Goal: Submit feedback/report problem: Leave review/rating

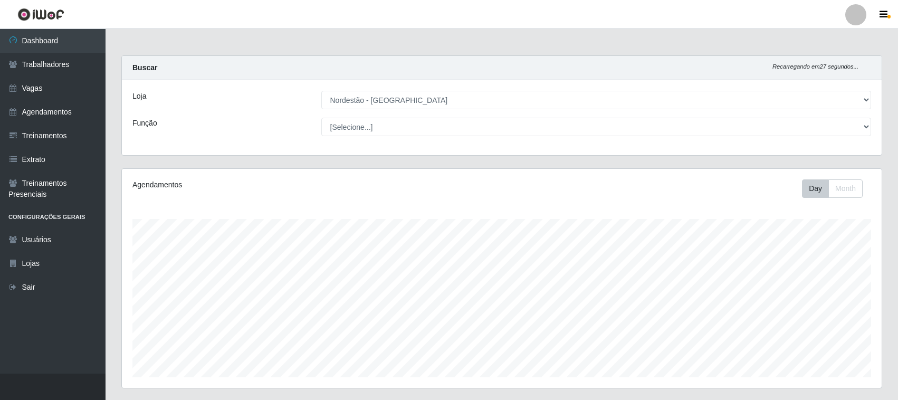
select select "420"
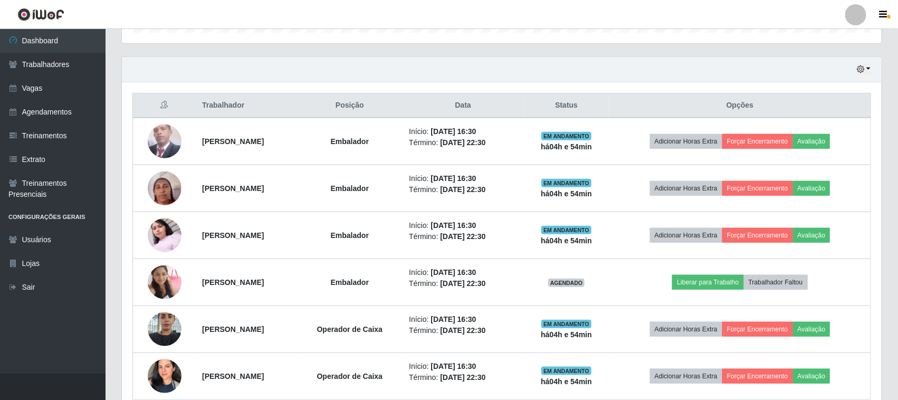
scroll to position [396, 0]
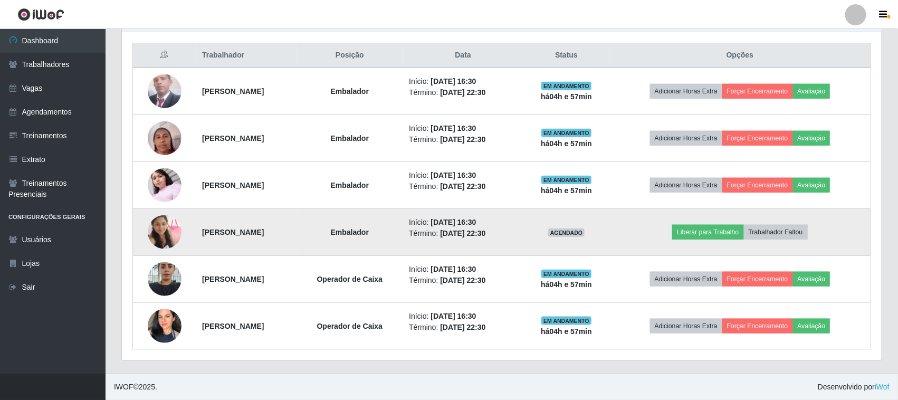
click at [164, 233] on img at bounding box center [165, 232] width 34 height 34
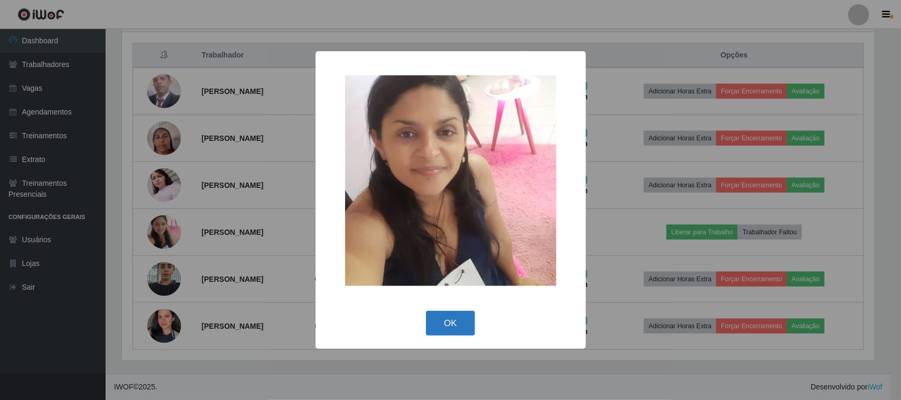
click at [459, 332] on button "OK" at bounding box center [450, 323] width 49 height 25
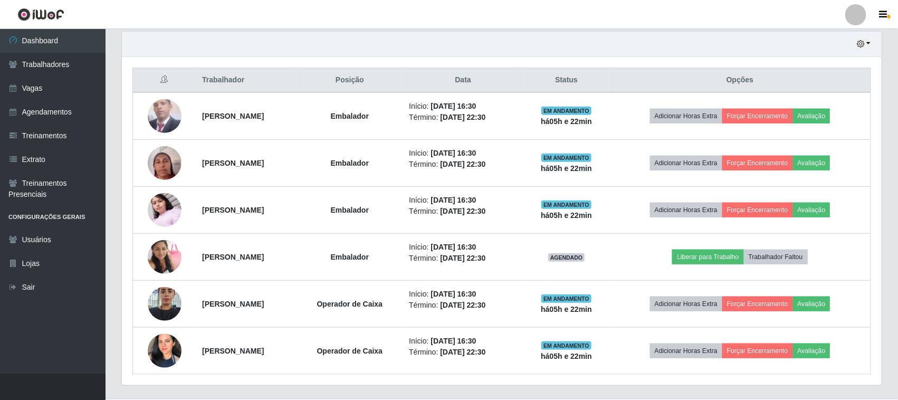
scroll to position [219, 760]
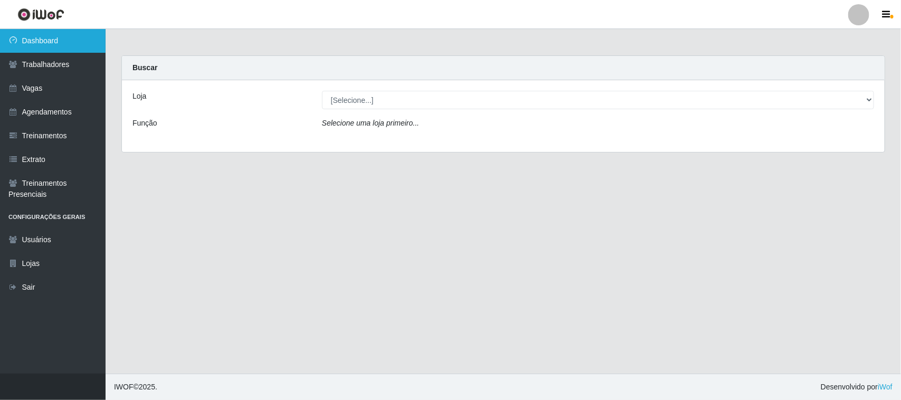
click at [74, 38] on link "Dashboard" at bounding box center [53, 41] width 106 height 24
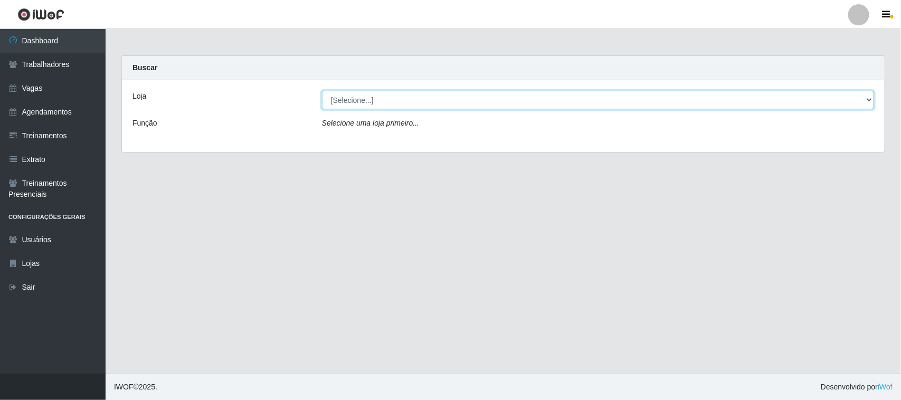
click at [344, 94] on select "[Selecione...] Nordestão - [GEOGRAPHIC_DATA]" at bounding box center [598, 100] width 552 height 18
select select "420"
click at [322, 91] on select "[Selecione...] Nordestão - [GEOGRAPHIC_DATA]" at bounding box center [598, 100] width 552 height 18
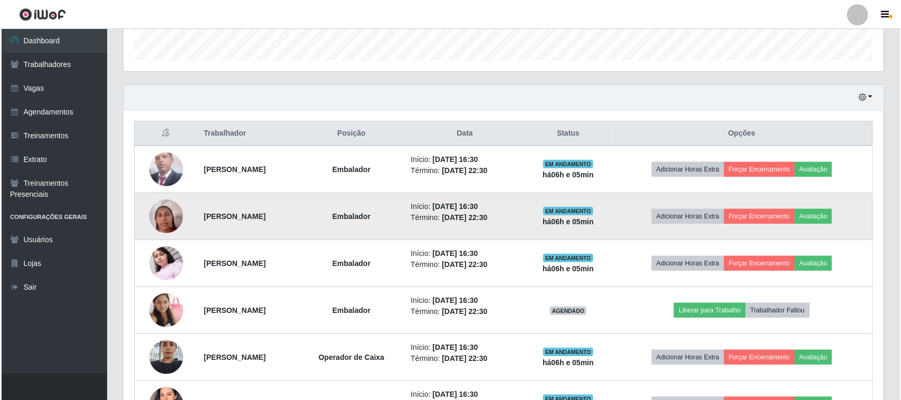
scroll to position [396, 0]
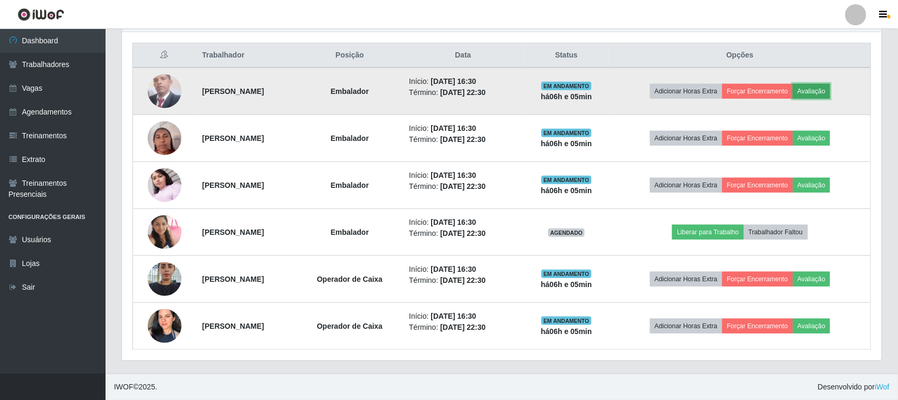
click at [828, 89] on button "Avaliação" at bounding box center [811, 91] width 37 height 15
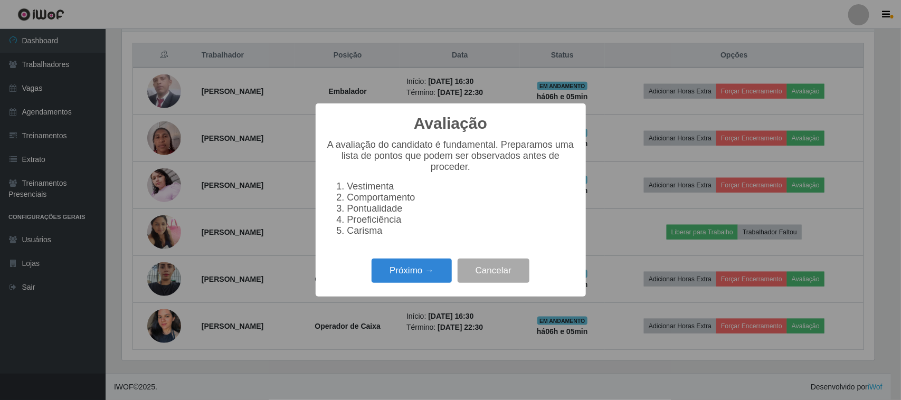
drag, startPoint x: 507, startPoint y: 128, endPoint x: 483, endPoint y: 164, distance: 42.6
click at [508, 130] on div "Avaliação ×" at bounding box center [450, 126] width 249 height 25
click at [427, 275] on button "Próximo →" at bounding box center [411, 270] width 80 height 25
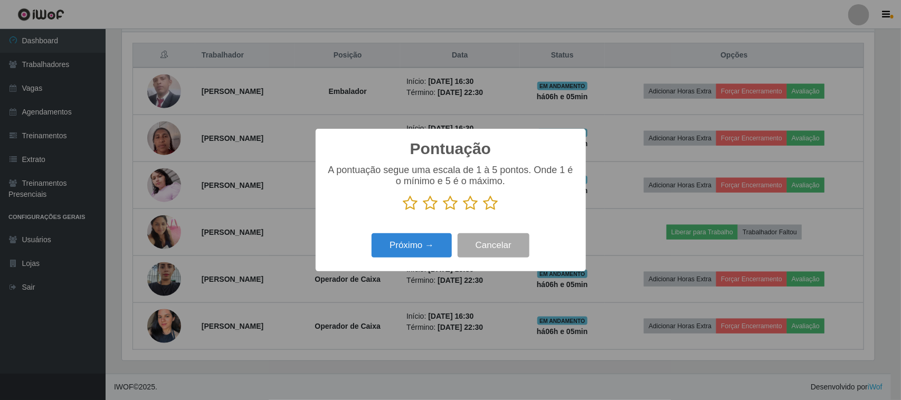
click at [489, 206] on icon at bounding box center [490, 203] width 15 height 16
click at [483, 211] on input "radio" at bounding box center [483, 211] width 0 height 0
click at [426, 246] on button "Próximo →" at bounding box center [411, 245] width 80 height 25
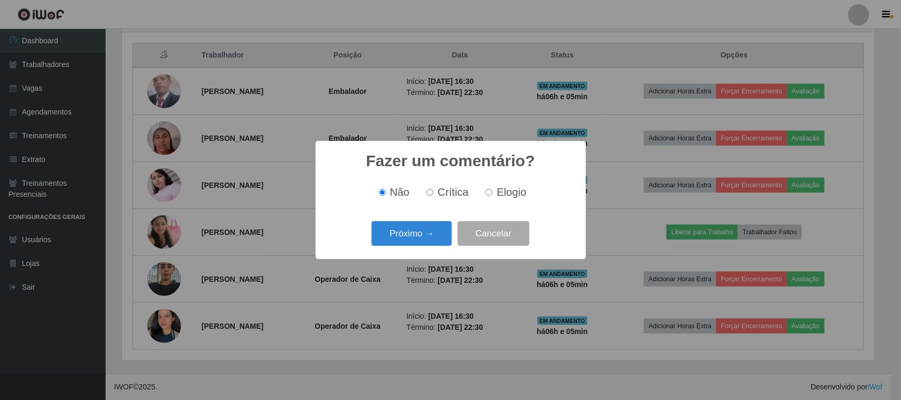
click at [489, 191] on input "Elogio" at bounding box center [488, 192] width 7 height 7
radio input "true"
click at [431, 225] on button "Próximo →" at bounding box center [411, 233] width 80 height 25
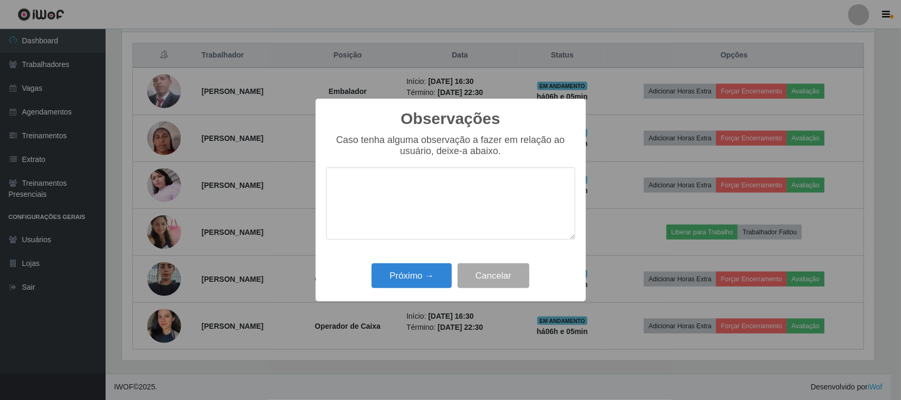
click at [482, 186] on textarea at bounding box center [450, 203] width 249 height 72
click at [309, 175] on div "Observações × Caso tenha alguma observação a fazer em relação ao usuário, deixe…" at bounding box center [450, 200] width 901 height 400
type textarea "pontual"
click at [413, 278] on button "Próximo →" at bounding box center [411, 275] width 80 height 25
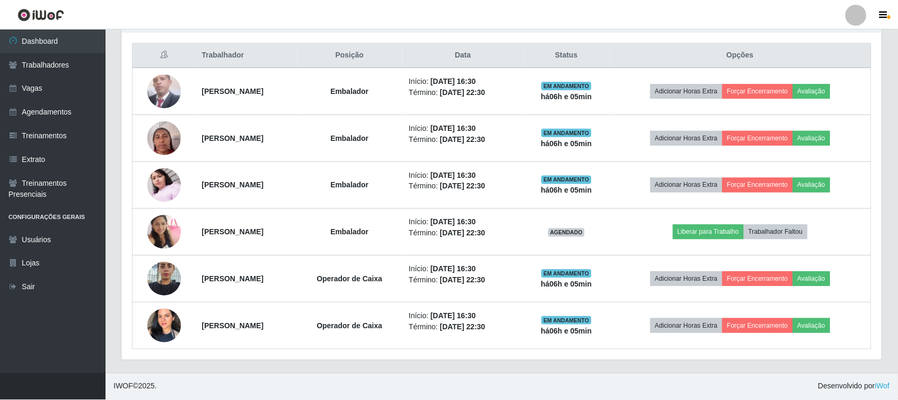
scroll to position [219, 760]
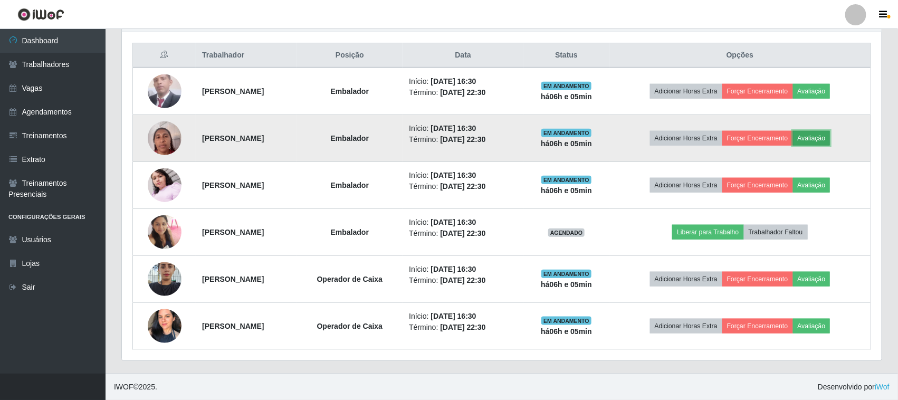
click at [830, 137] on button "Avaliação" at bounding box center [811, 138] width 37 height 15
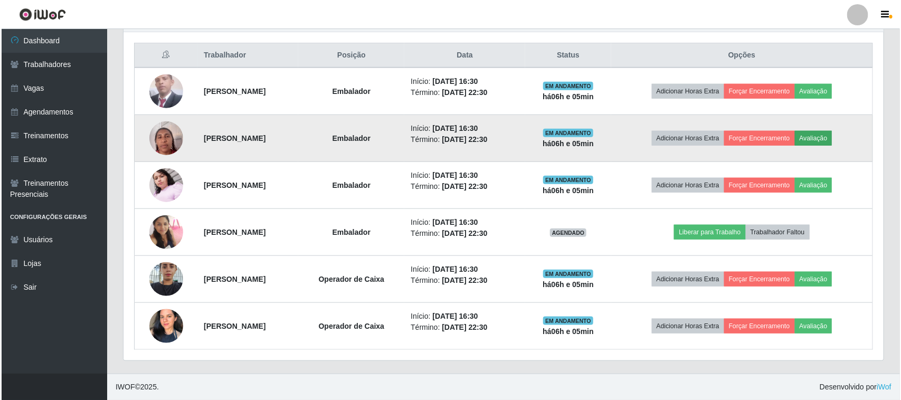
scroll to position [219, 752]
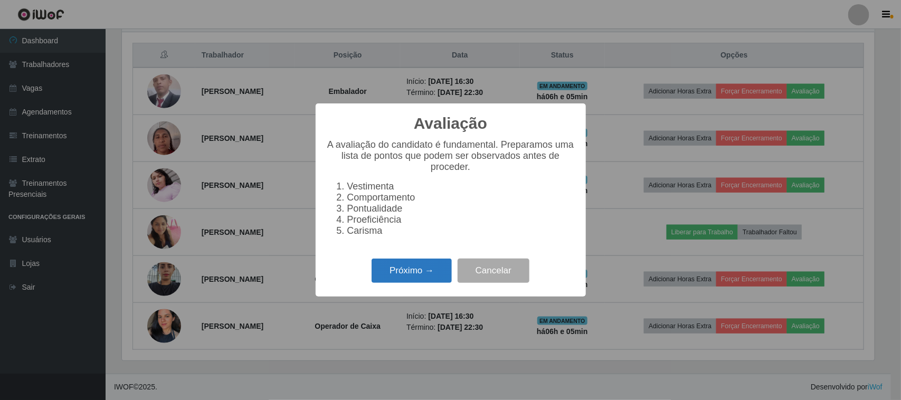
click at [416, 283] on button "Próximo →" at bounding box center [411, 270] width 80 height 25
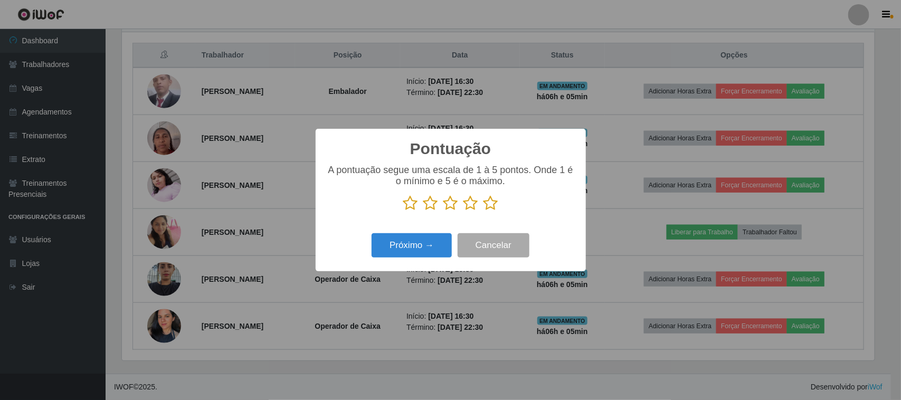
drag, startPoint x: 486, startPoint y: 204, endPoint x: 475, endPoint y: 212, distance: 13.6
click at [487, 204] on icon at bounding box center [490, 203] width 15 height 16
click at [483, 211] on input "radio" at bounding box center [483, 211] width 0 height 0
click at [434, 236] on button "Próximo →" at bounding box center [411, 245] width 80 height 25
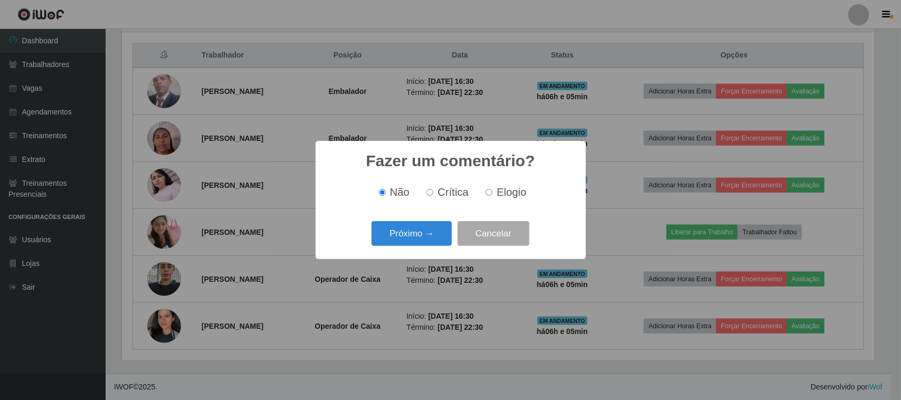
click at [504, 196] on span "Elogio" at bounding box center [511, 192] width 30 height 12
click at [492, 196] on input "Elogio" at bounding box center [488, 192] width 7 height 7
radio input "true"
click at [426, 237] on button "Próximo →" at bounding box center [411, 233] width 80 height 25
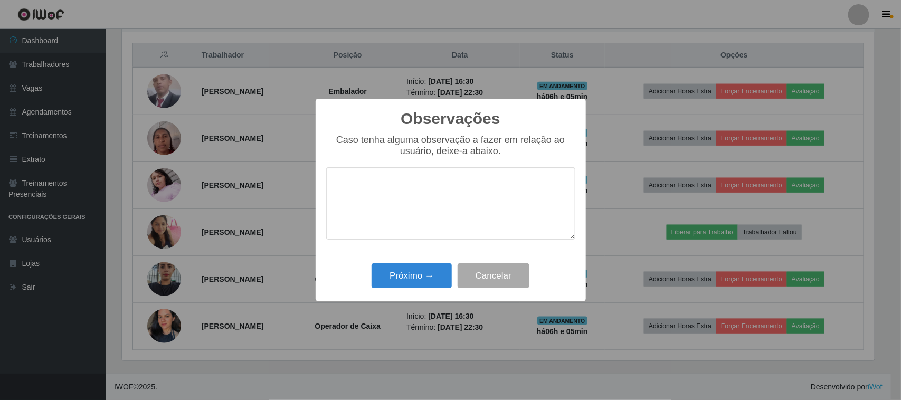
click at [465, 195] on textarea at bounding box center [450, 203] width 249 height 72
type textarea "pontual"
click at [418, 265] on button "Próximo →" at bounding box center [411, 275] width 80 height 25
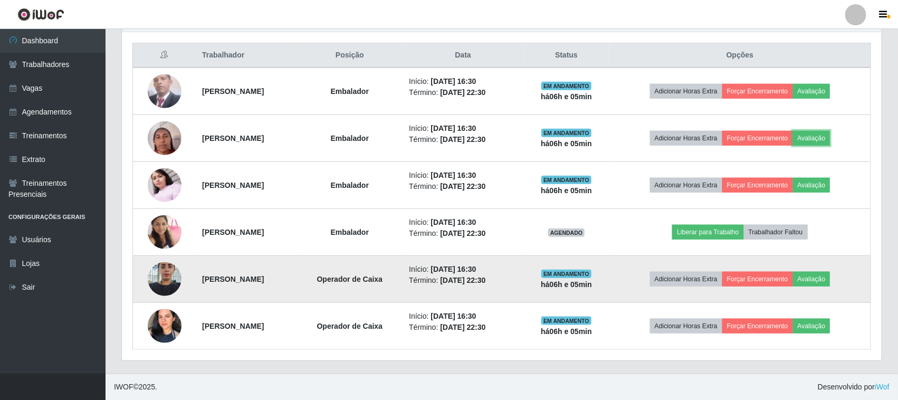
scroll to position [219, 760]
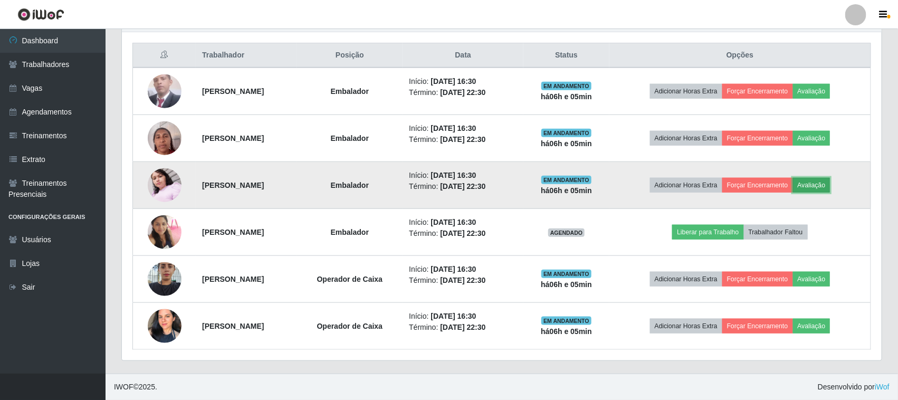
click at [827, 182] on button "Avaliação" at bounding box center [811, 185] width 37 height 15
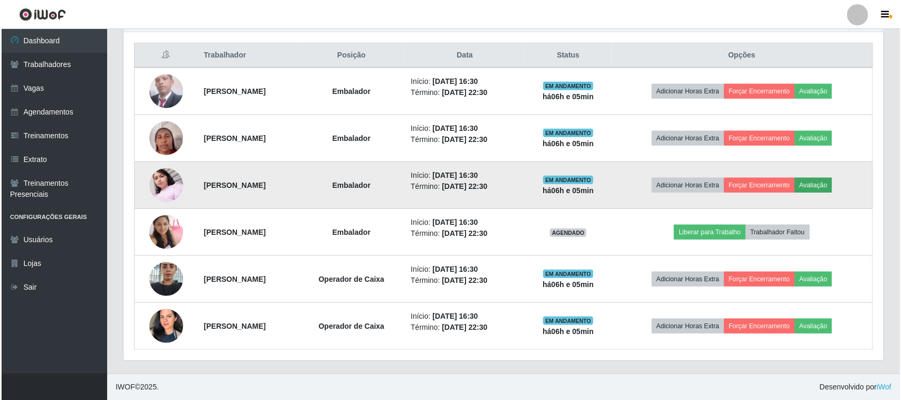
scroll to position [219, 752]
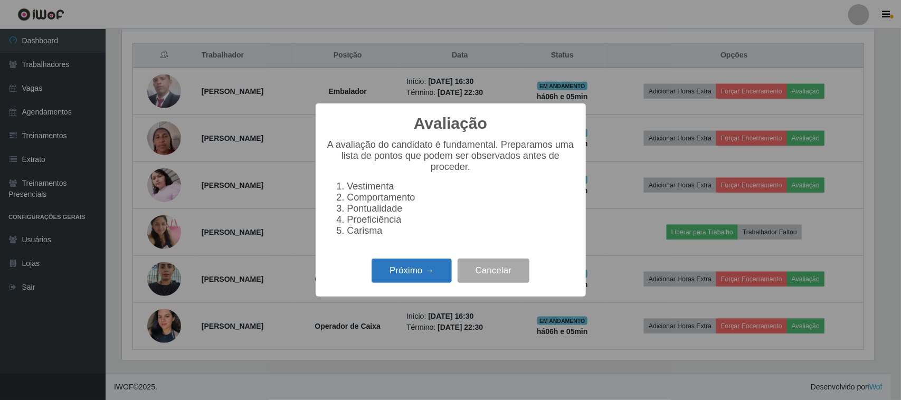
click at [412, 275] on button "Próximo →" at bounding box center [411, 270] width 80 height 25
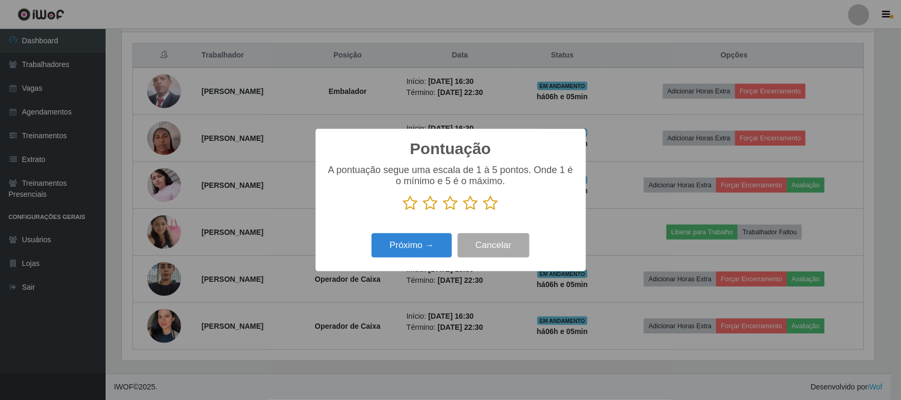
click at [504, 206] on p at bounding box center [450, 203] width 249 height 16
click at [499, 207] on p at bounding box center [450, 203] width 249 height 16
click at [491, 207] on icon at bounding box center [490, 203] width 15 height 16
click at [483, 211] on input "radio" at bounding box center [483, 211] width 0 height 0
click at [420, 246] on button "Próximo →" at bounding box center [411, 245] width 80 height 25
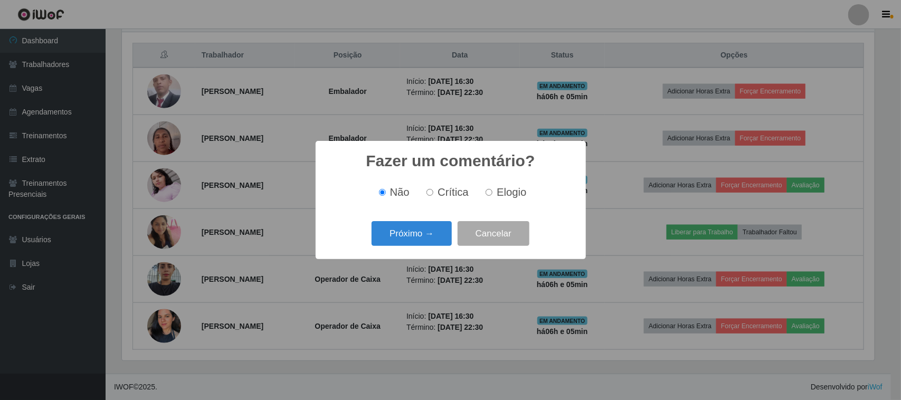
click at [507, 198] on span "Elogio" at bounding box center [511, 192] width 30 height 12
click at [492, 196] on input "Elogio" at bounding box center [488, 192] width 7 height 7
radio input "true"
click at [435, 232] on button "Próximo →" at bounding box center [411, 233] width 80 height 25
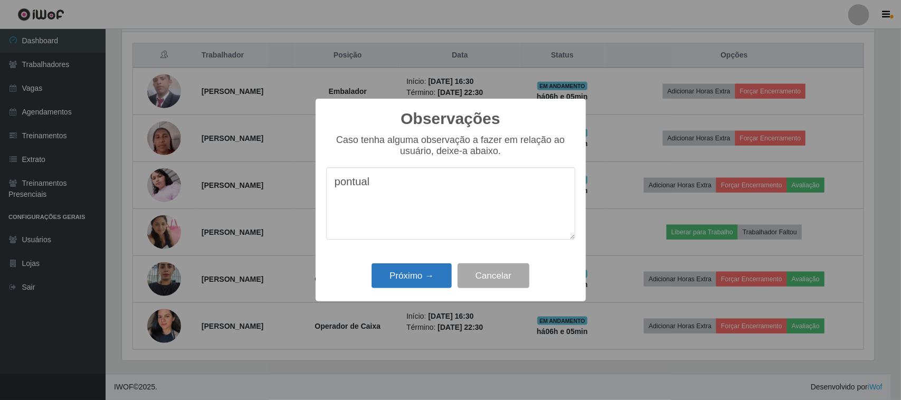
type textarea "pontual"
click at [420, 265] on button "Próximo →" at bounding box center [411, 275] width 80 height 25
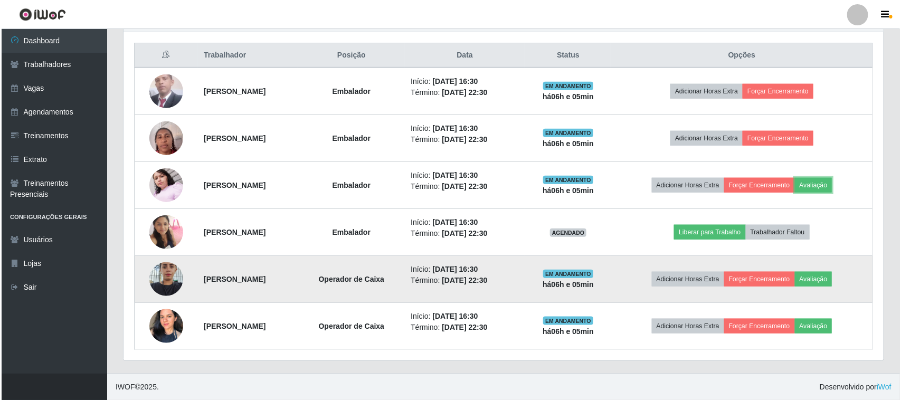
scroll to position [396, 0]
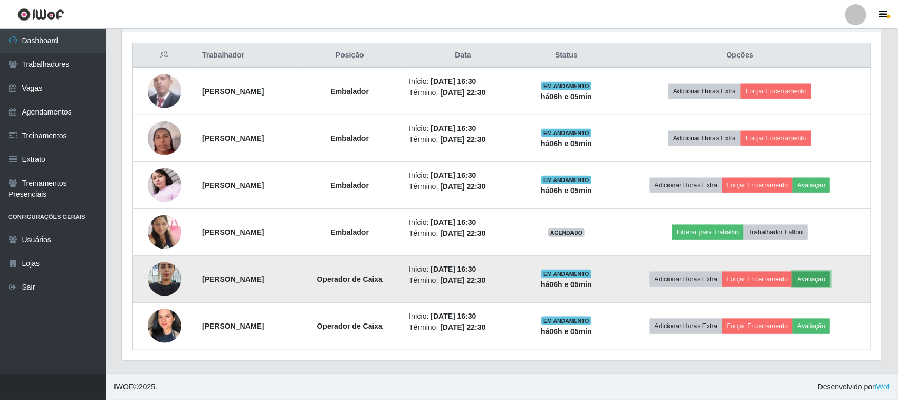
click at [820, 278] on button "Avaliação" at bounding box center [811, 279] width 37 height 15
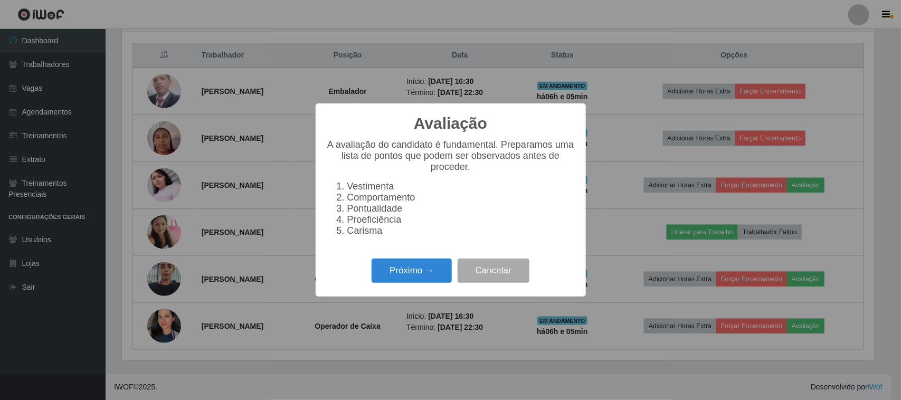
scroll to position [219, 752]
click at [417, 283] on button "Próximo →" at bounding box center [411, 270] width 80 height 25
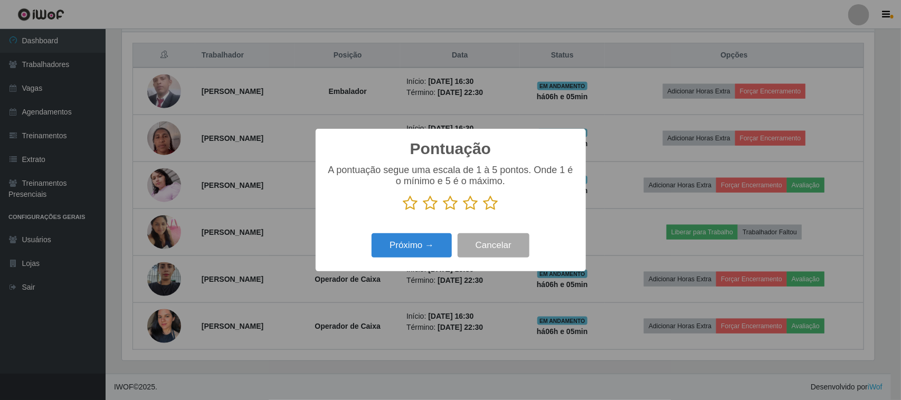
click at [497, 207] on icon at bounding box center [490, 203] width 15 height 16
click at [483, 211] on input "radio" at bounding box center [483, 211] width 0 height 0
click at [427, 248] on button "Próximo →" at bounding box center [411, 245] width 80 height 25
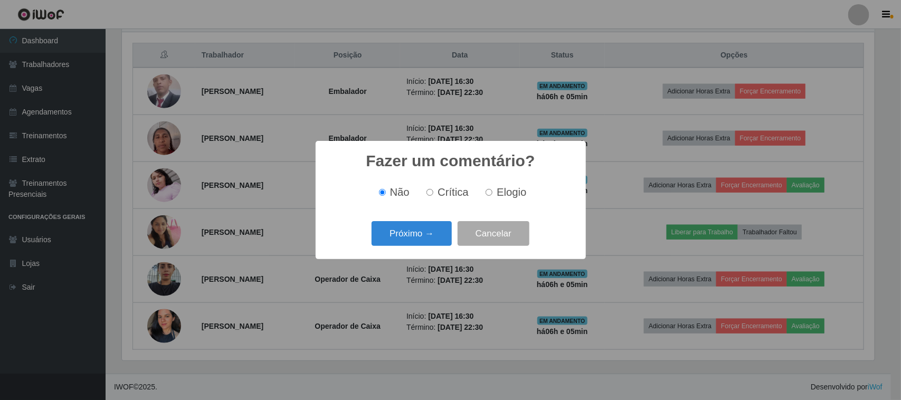
scroll to position [0, 0]
click at [510, 197] on span "Elogio" at bounding box center [511, 192] width 30 height 12
click at [492, 196] on input "Elogio" at bounding box center [488, 192] width 7 height 7
radio input "true"
click at [438, 233] on button "Próximo →" at bounding box center [411, 233] width 80 height 25
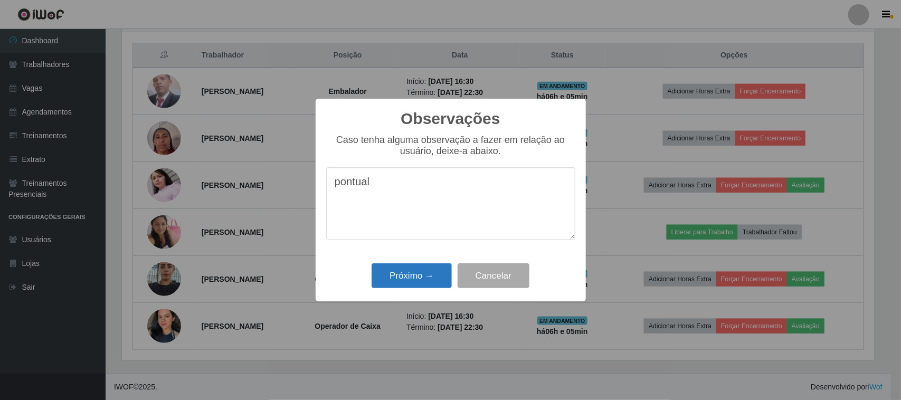
type textarea "pontual"
click at [420, 271] on button "Próximo →" at bounding box center [411, 275] width 80 height 25
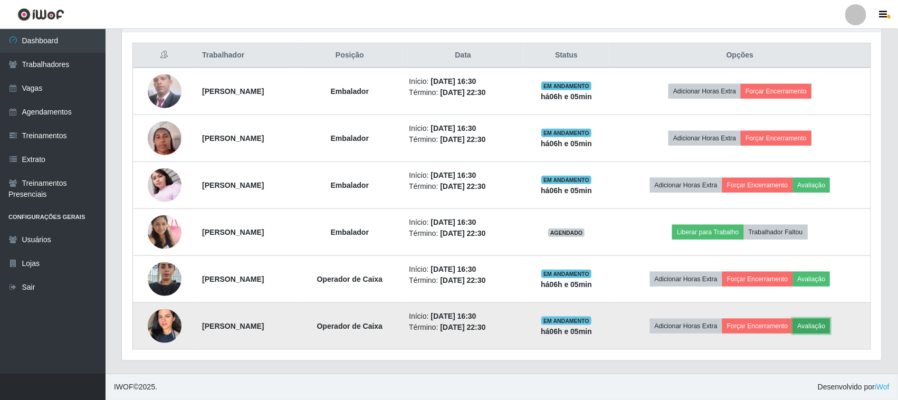
click at [818, 320] on button "Avaliação" at bounding box center [811, 326] width 37 height 15
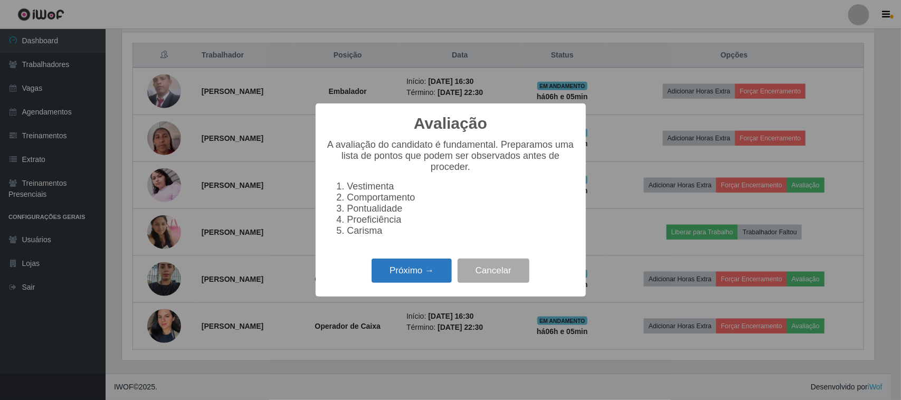
click at [428, 275] on button "Próximo →" at bounding box center [411, 270] width 80 height 25
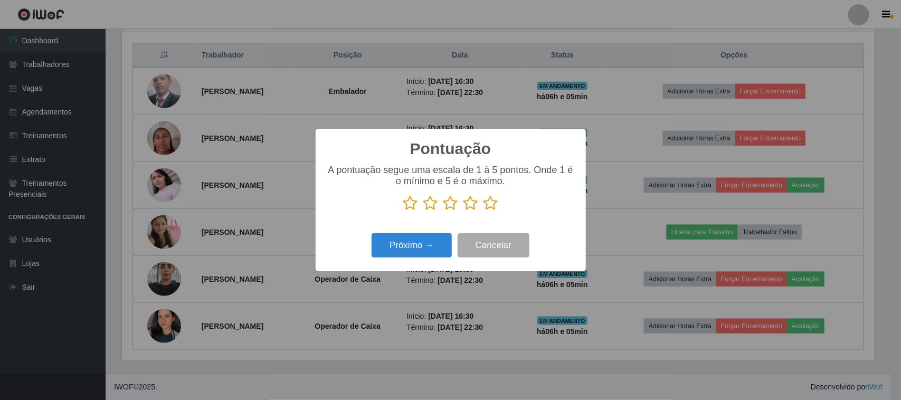
click at [494, 204] on icon at bounding box center [490, 203] width 15 height 16
click at [483, 211] on input "radio" at bounding box center [483, 211] width 0 height 0
click at [407, 251] on button "Próximo →" at bounding box center [411, 245] width 80 height 25
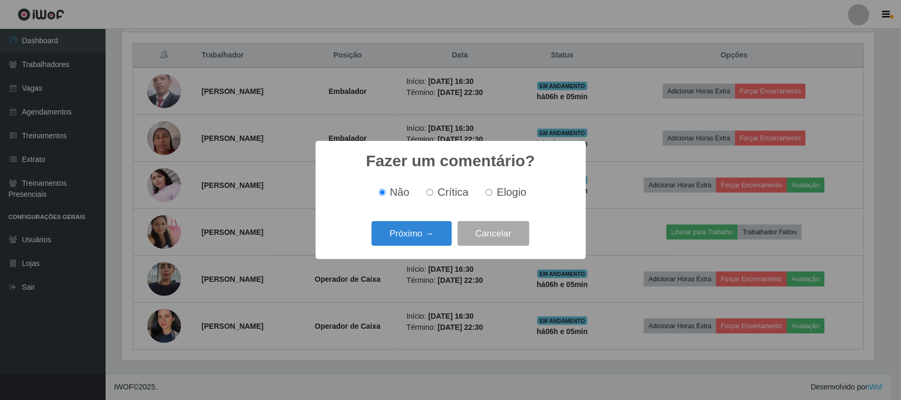
click at [502, 196] on span "Elogio" at bounding box center [511, 192] width 30 height 12
click at [492, 196] on input "Elogio" at bounding box center [488, 192] width 7 height 7
radio input "true"
click at [411, 236] on button "Próximo →" at bounding box center [411, 233] width 80 height 25
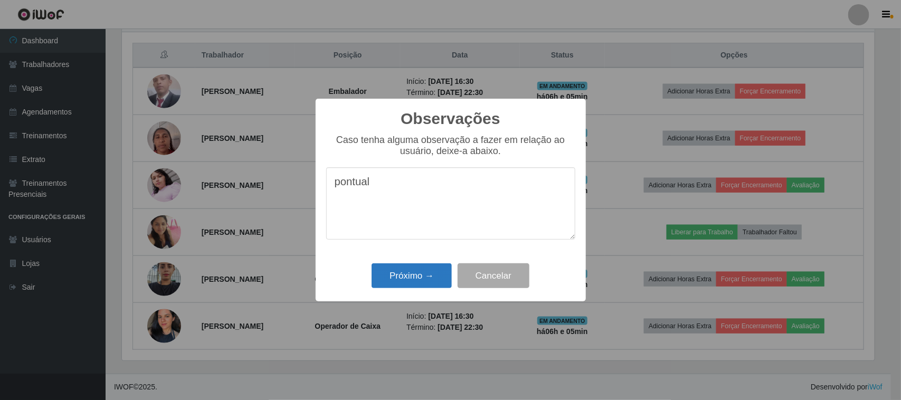
type textarea "pontual"
click at [425, 281] on button "Próximo →" at bounding box center [411, 275] width 80 height 25
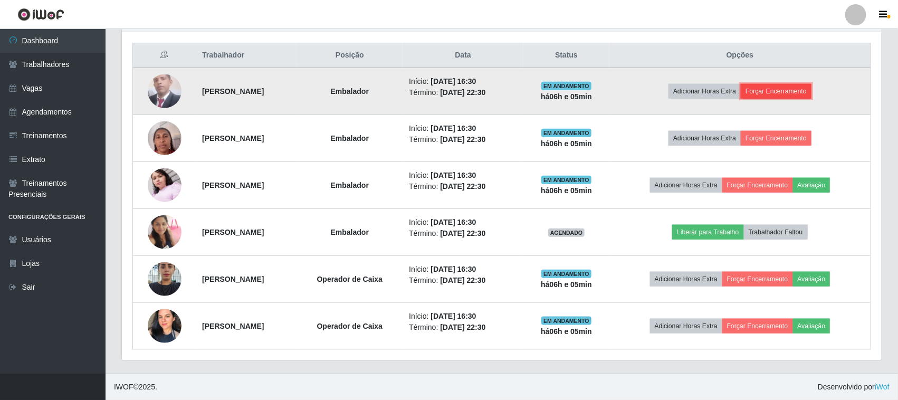
click at [786, 90] on button "Forçar Encerramento" at bounding box center [776, 91] width 71 height 15
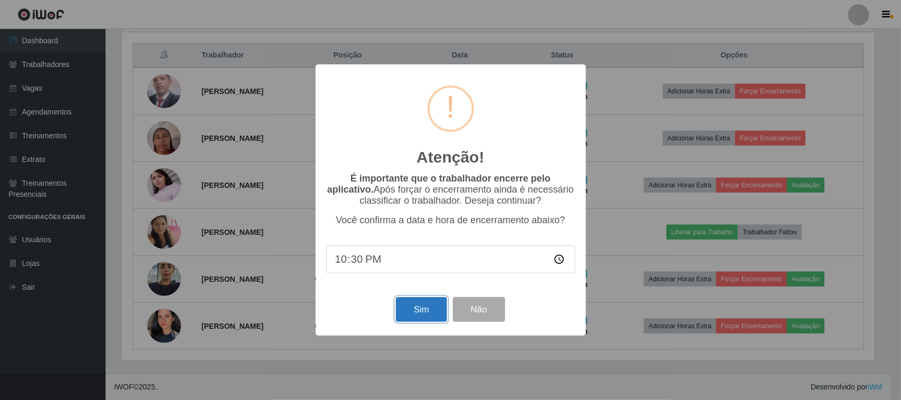
click at [421, 306] on button "Sim" at bounding box center [421, 309] width 51 height 25
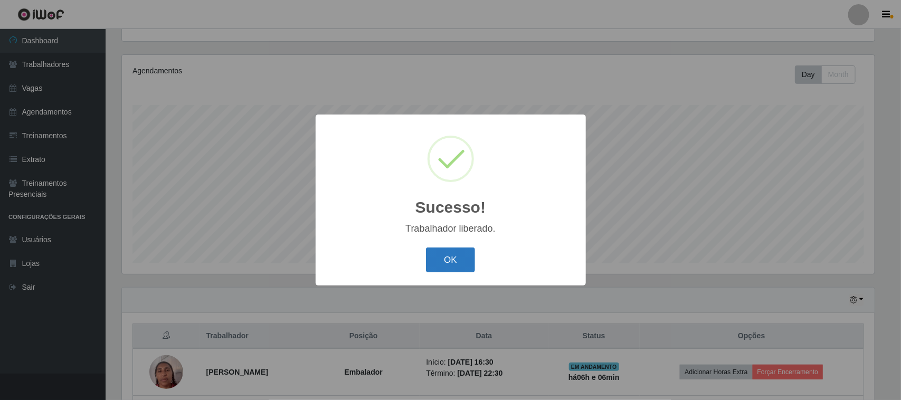
click at [455, 262] on button "OK" at bounding box center [450, 259] width 49 height 25
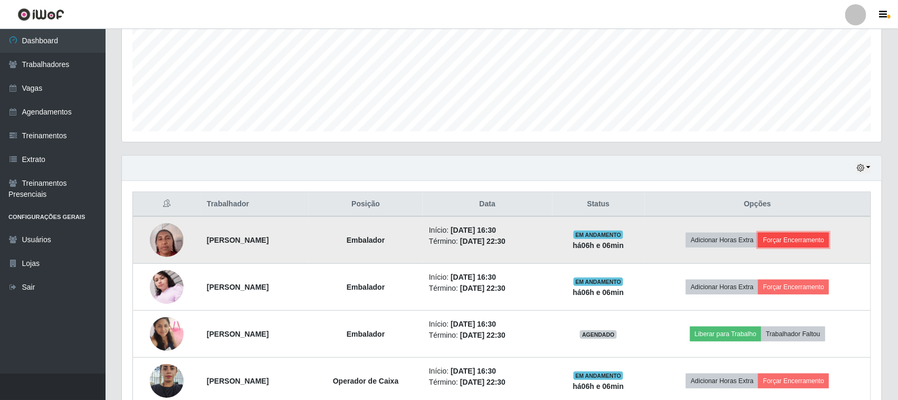
click at [797, 239] on button "Forçar Encerramento" at bounding box center [793, 240] width 71 height 15
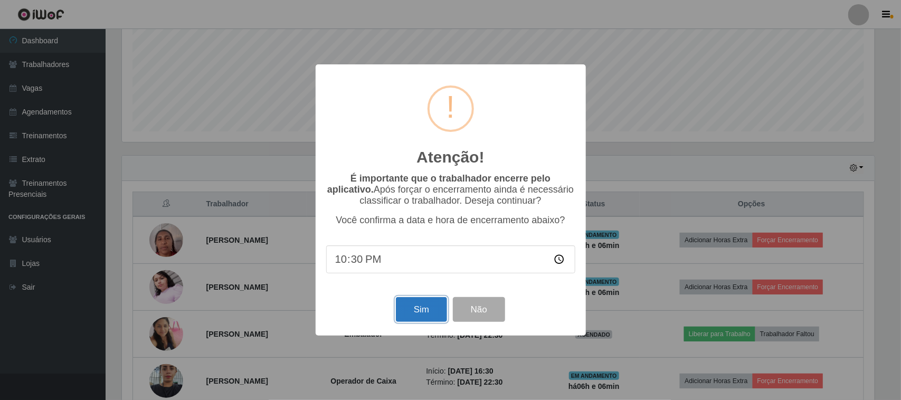
click at [423, 310] on button "Sim" at bounding box center [421, 309] width 51 height 25
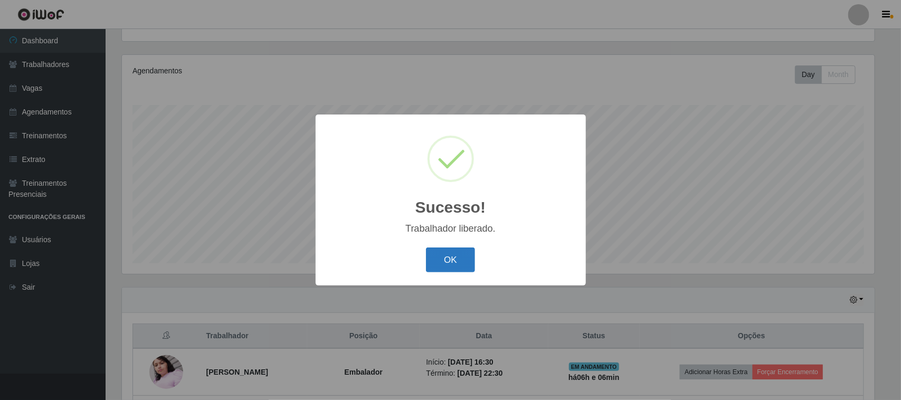
click at [443, 258] on button "OK" at bounding box center [450, 259] width 49 height 25
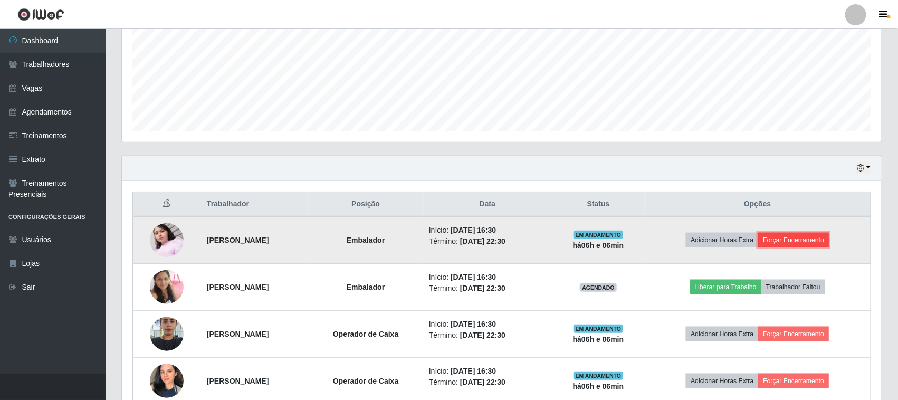
click at [808, 238] on button "Forçar Encerramento" at bounding box center [793, 240] width 71 height 15
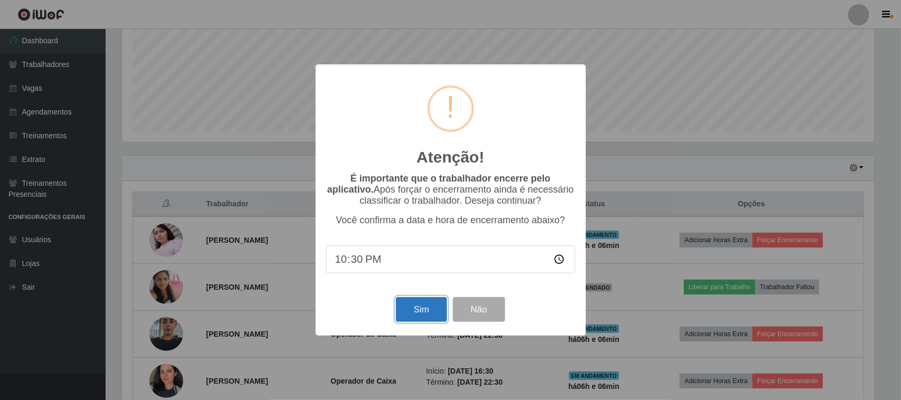
click at [413, 306] on button "Sim" at bounding box center [421, 309] width 51 height 25
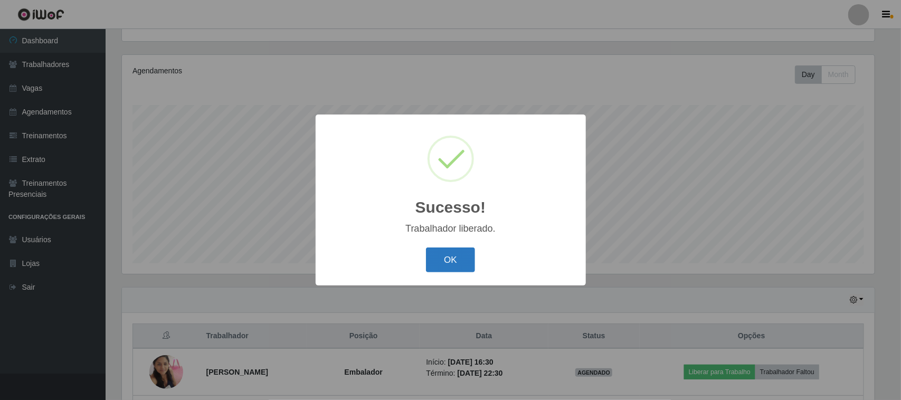
click at [439, 260] on button "OK" at bounding box center [450, 259] width 49 height 25
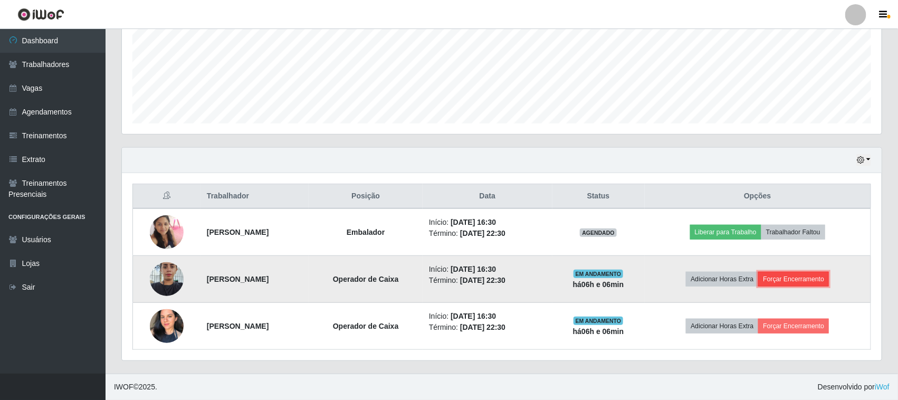
click at [802, 273] on button "Forçar Encerramento" at bounding box center [793, 279] width 71 height 15
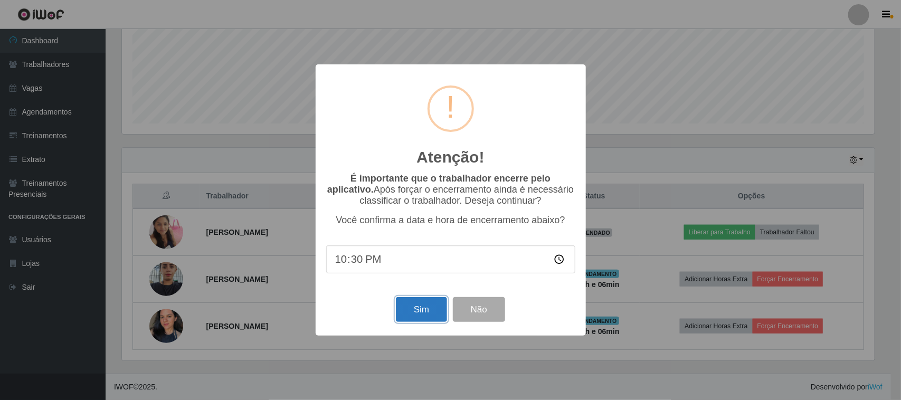
click at [428, 310] on button "Sim" at bounding box center [421, 309] width 51 height 25
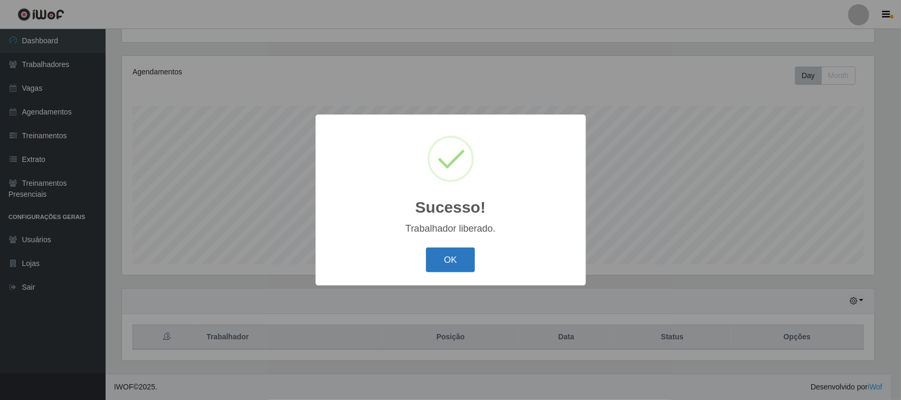
click at [438, 264] on button "OK" at bounding box center [450, 259] width 49 height 25
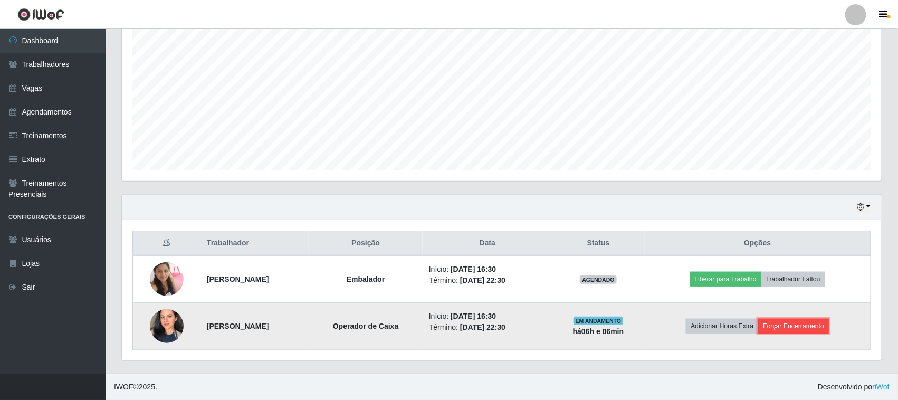
click at [797, 325] on button "Forçar Encerramento" at bounding box center [793, 326] width 71 height 15
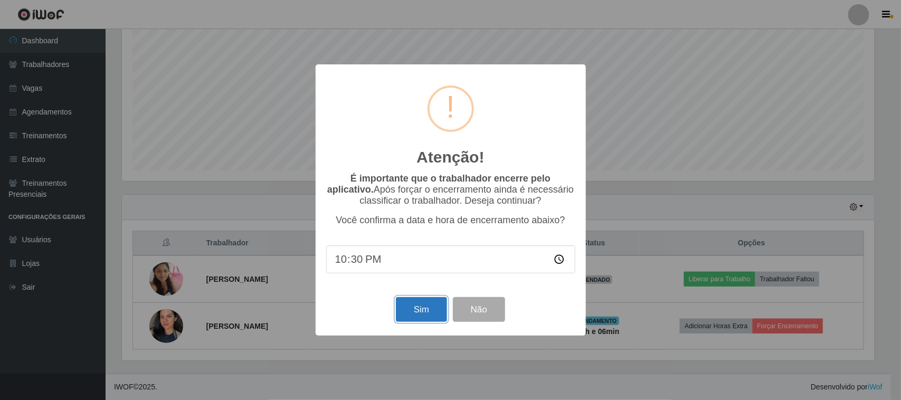
click at [413, 310] on button "Sim" at bounding box center [421, 309] width 51 height 25
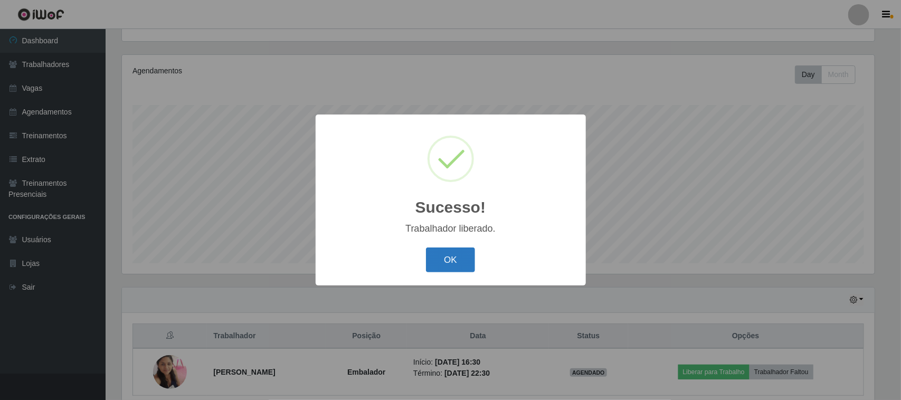
click at [435, 267] on button "OK" at bounding box center [450, 259] width 49 height 25
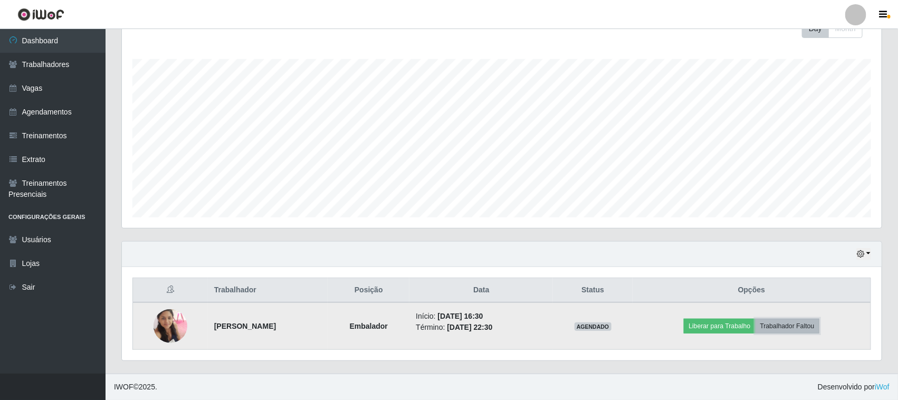
click at [782, 326] on button "Trabalhador Faltou" at bounding box center [787, 326] width 64 height 15
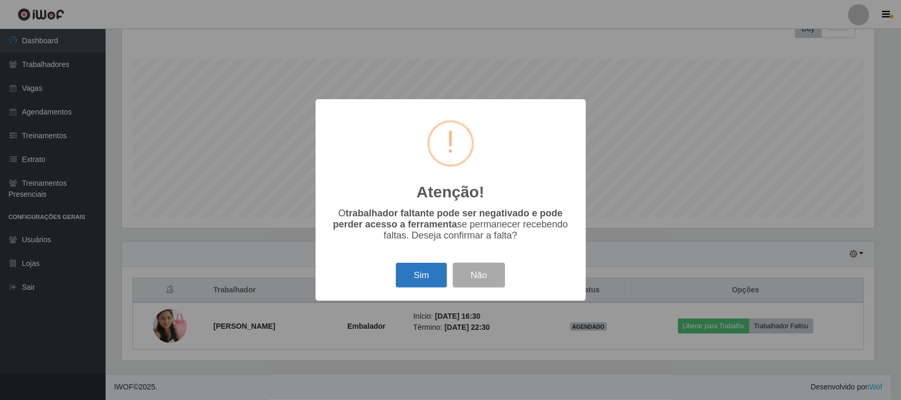
click at [422, 279] on button "Sim" at bounding box center [421, 275] width 51 height 25
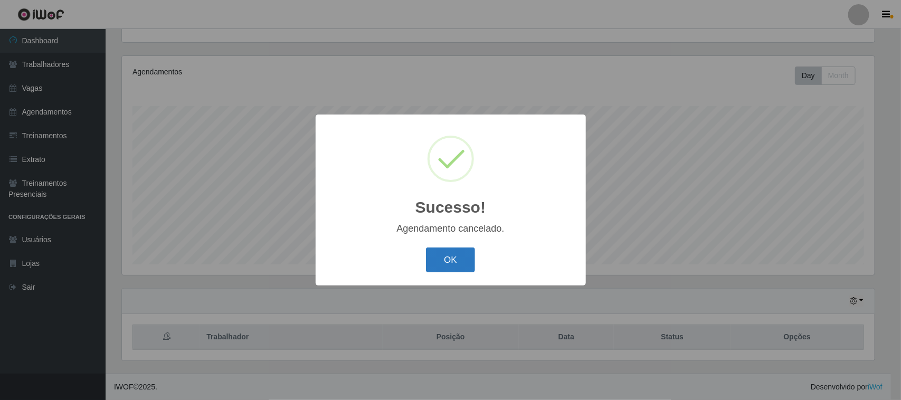
click at [451, 264] on button "OK" at bounding box center [450, 259] width 49 height 25
